Goal: Task Accomplishment & Management: Manage account settings

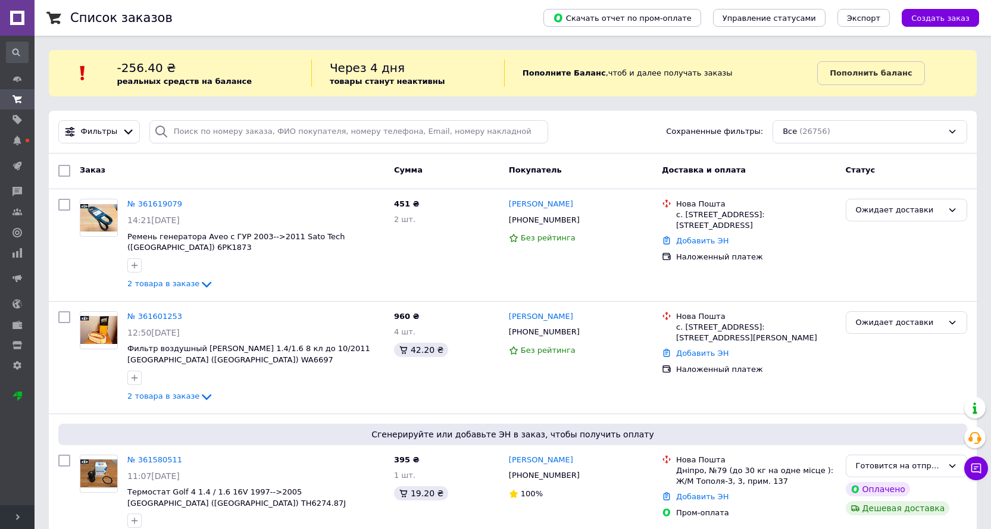
drag, startPoint x: 798, startPoint y: 1, endPoint x: 400, endPoint y: 21, distance: 398.6
click at [400, 21] on div "Список заказов" at bounding box center [294, 18] width 449 height 36
click at [373, 15] on div "Список заказов" at bounding box center [294, 18] width 449 height 36
click at [278, 21] on div "Список заказов" at bounding box center [294, 18] width 449 height 36
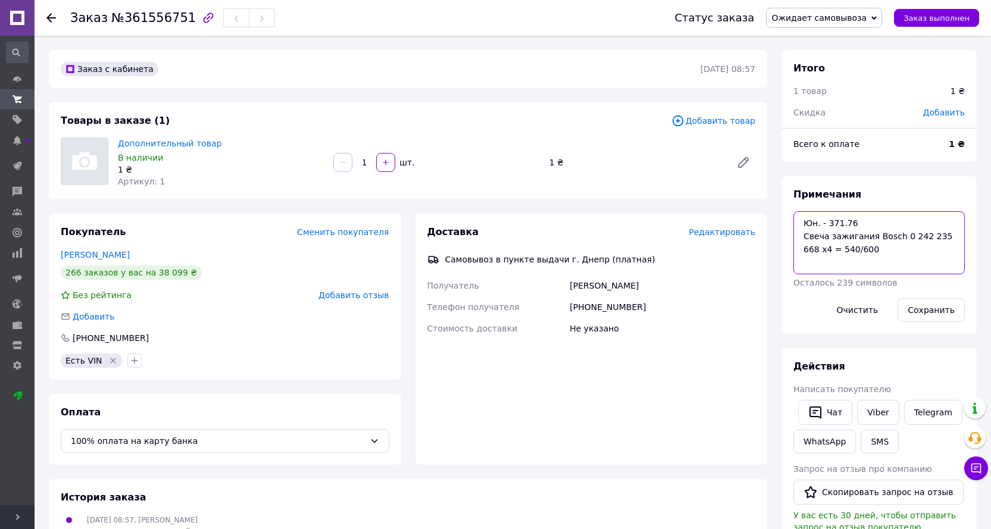
drag, startPoint x: 872, startPoint y: 237, endPoint x: 938, endPoint y: 244, distance: 66.4
click at [945, 240] on textarea "Юн. - 371.76 Свеча зажигания Bosch 0 242 235 668 х4 = 540/600" at bounding box center [878, 242] width 171 height 63
drag, startPoint x: 113, startPoint y: 17, endPoint x: 178, endPoint y: 19, distance: 64.9
click at [178, 19] on span "№361556751" at bounding box center [153, 18] width 84 height 14
copy span "№361556751"
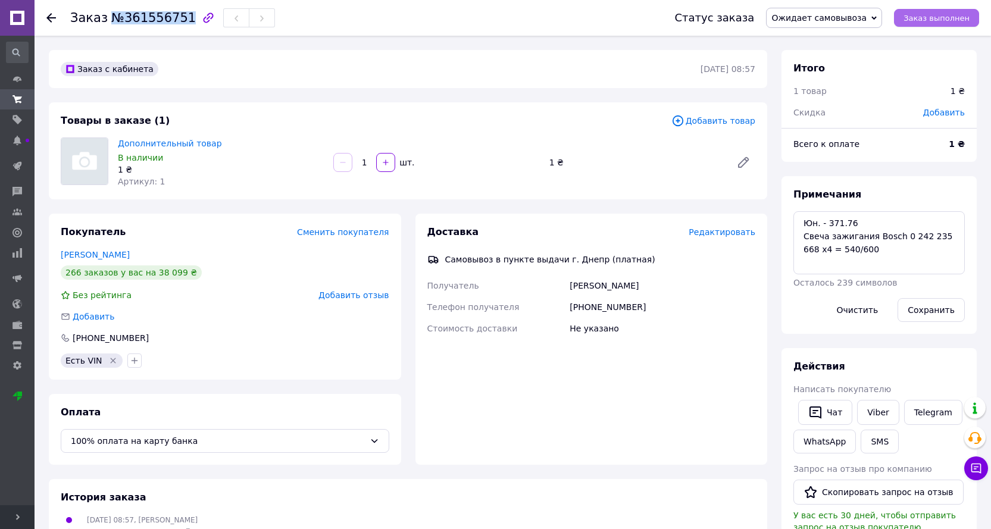
click at [938, 20] on span "Заказ выполнен" at bounding box center [936, 18] width 66 height 9
